Goal: Transaction & Acquisition: Purchase product/service

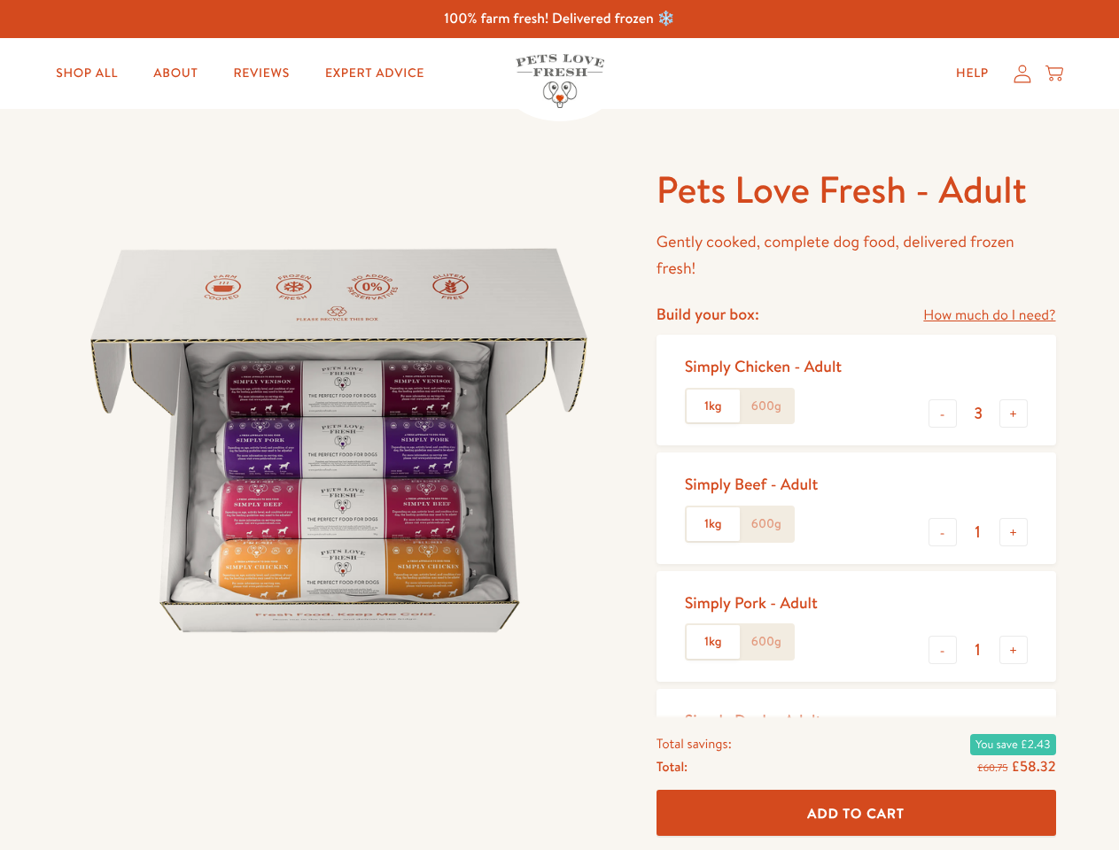
click at [559, 425] on img at bounding box center [339, 441] width 550 height 550
click at [989, 315] on link "How much do I need?" at bounding box center [989, 316] width 132 height 24
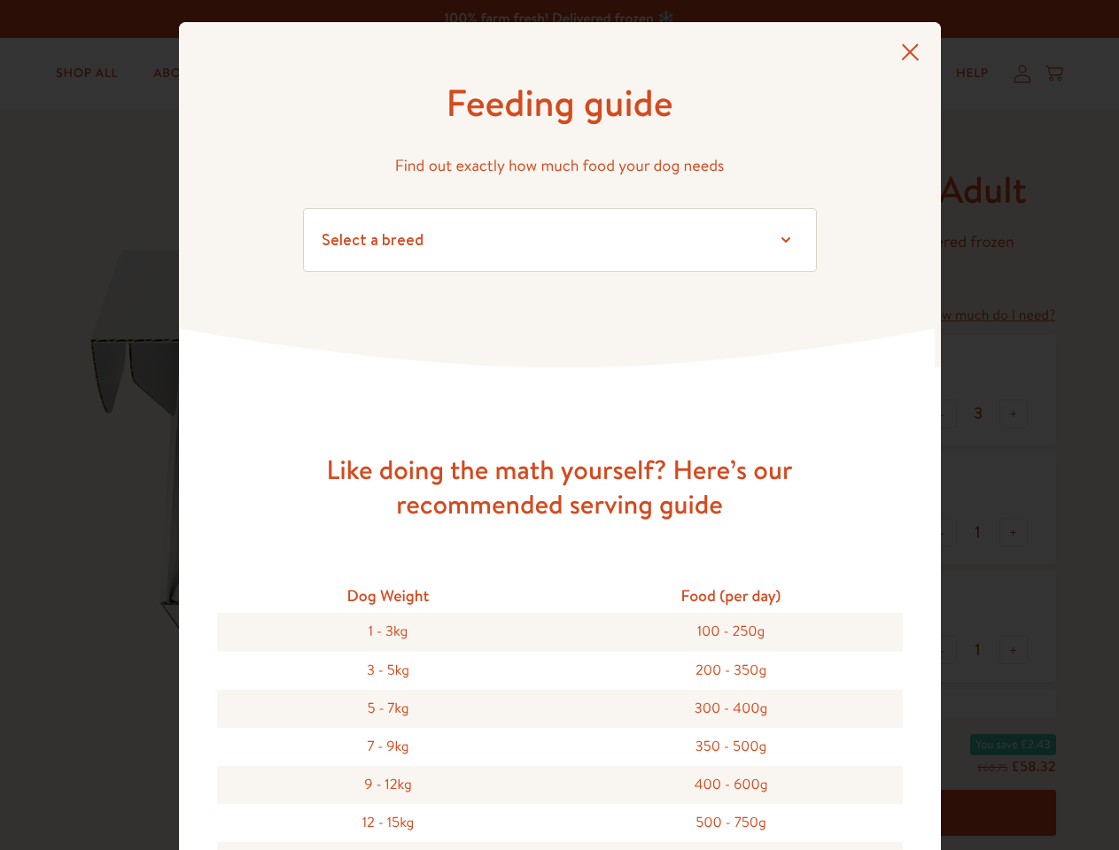
click at [943, 414] on div "Feeding guide Find out exactly how much food your dog needs Select a breed Affe…" at bounding box center [559, 425] width 1119 height 850
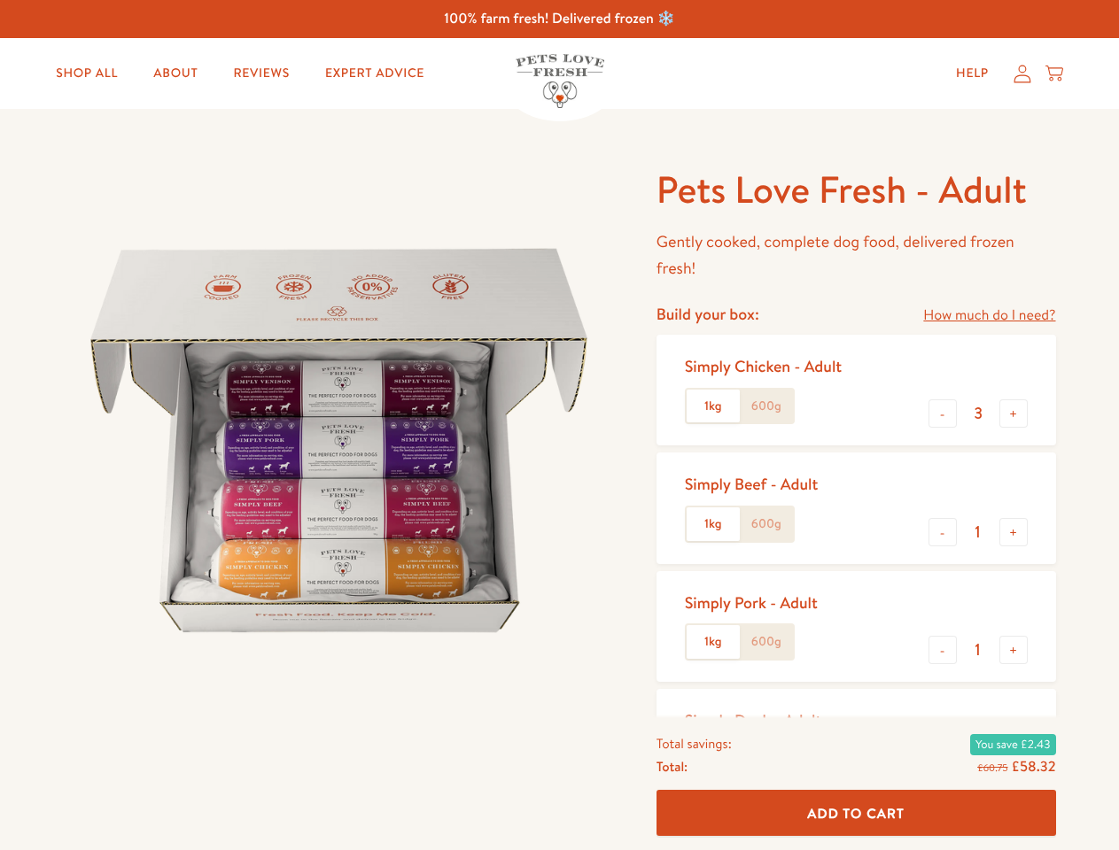
click at [1013, 414] on button "+" at bounding box center [1013, 414] width 28 height 28
type input "4"
click at [943, 532] on button "-" at bounding box center [942, 532] width 28 height 28
click at [1013, 532] on button "+" at bounding box center [1013, 532] width 28 height 28
type input "1"
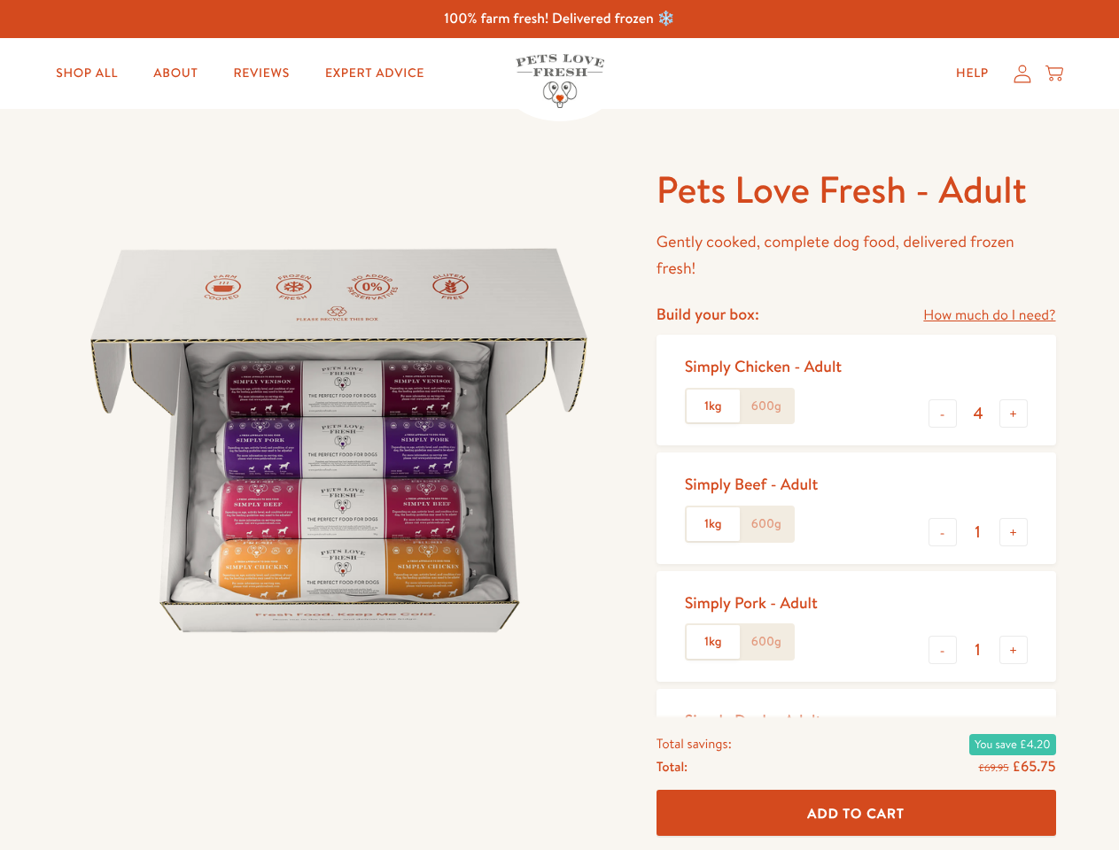
click at [943, 650] on button "-" at bounding box center [942, 650] width 28 height 28
click at [1013, 650] on button "+" at bounding box center [1013, 650] width 28 height 28
type input "1"
click at [856, 813] on span "Add To Cart" at bounding box center [855, 813] width 97 height 19
